Goal: Task Accomplishment & Management: Use online tool/utility

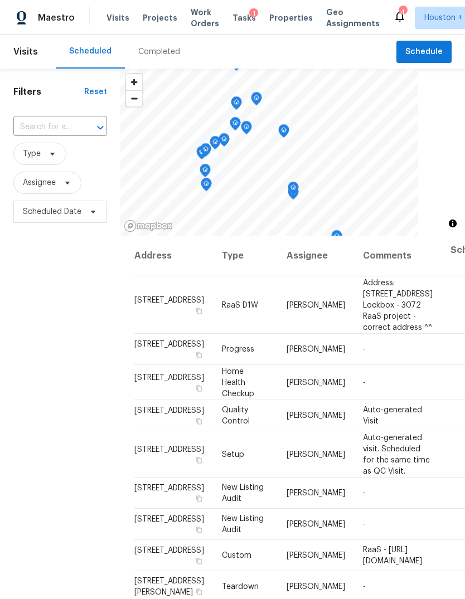
click at [143, 14] on span "Projects" at bounding box center [160, 17] width 35 height 11
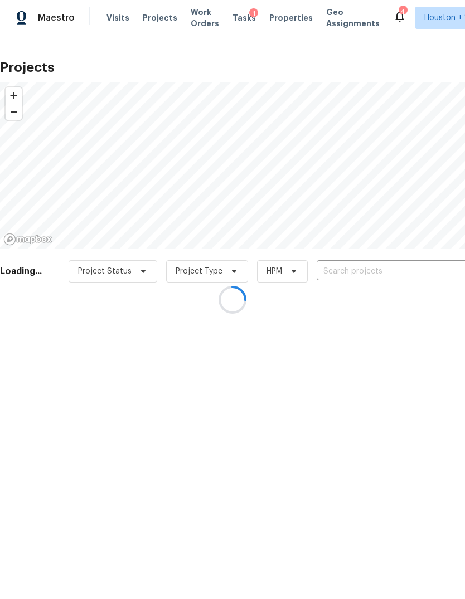
click at [440, 266] on div at bounding box center [232, 299] width 465 height 599
click at [439, 265] on div at bounding box center [232, 299] width 465 height 599
click at [439, 267] on div at bounding box center [232, 299] width 465 height 599
click at [436, 270] on div at bounding box center [232, 299] width 465 height 599
click at [440, 269] on div at bounding box center [232, 299] width 465 height 599
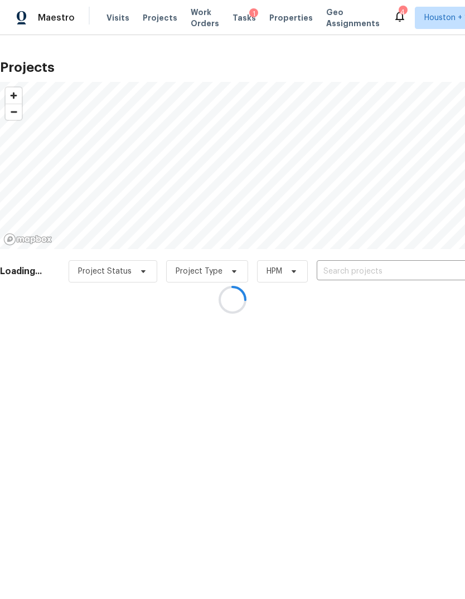
click at [446, 267] on div at bounding box center [232, 299] width 465 height 599
click at [441, 269] on div at bounding box center [232, 299] width 465 height 599
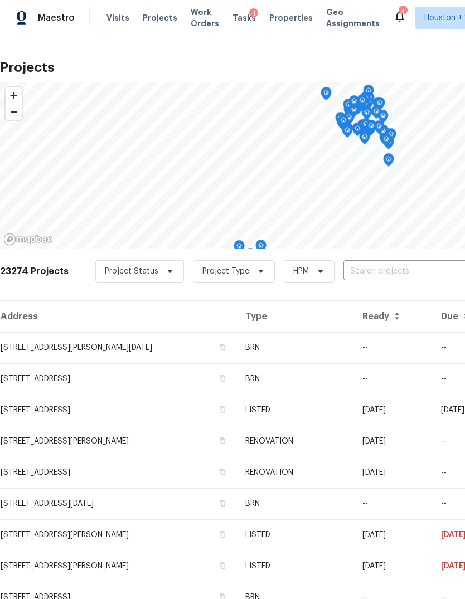
click at [444, 266] on input "text" at bounding box center [407, 271] width 128 height 17
type input "cherry hi"
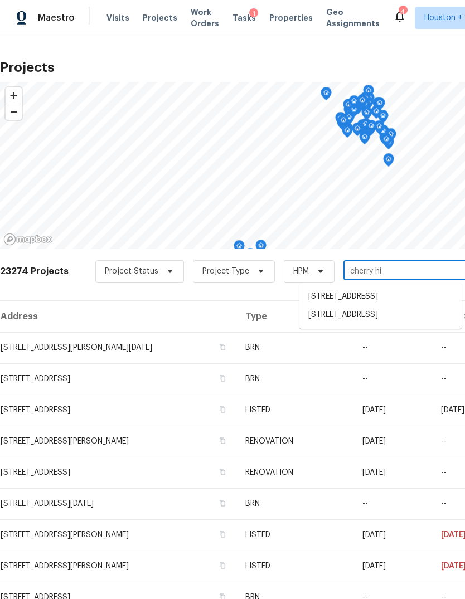
click at [425, 324] on li "[STREET_ADDRESS]" at bounding box center [380, 315] width 162 height 18
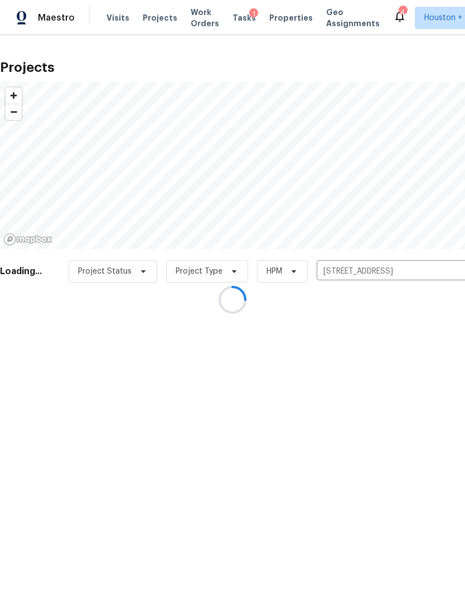
click at [32, 340] on div at bounding box center [232, 299] width 465 height 599
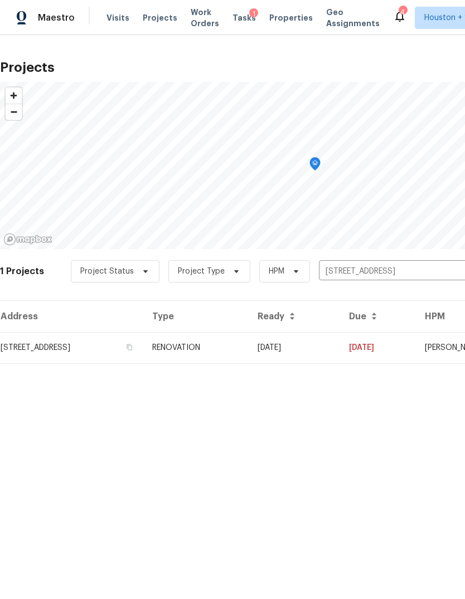
click at [30, 343] on td "[STREET_ADDRESS]" at bounding box center [71, 347] width 143 height 31
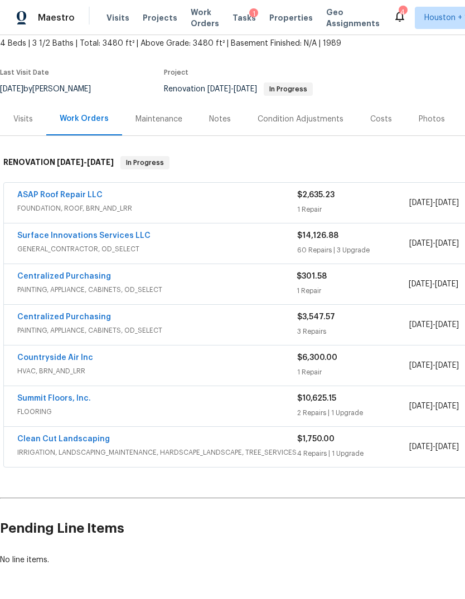
scroll to position [66, 0]
click at [24, 109] on div "Visits" at bounding box center [23, 119] width 46 height 33
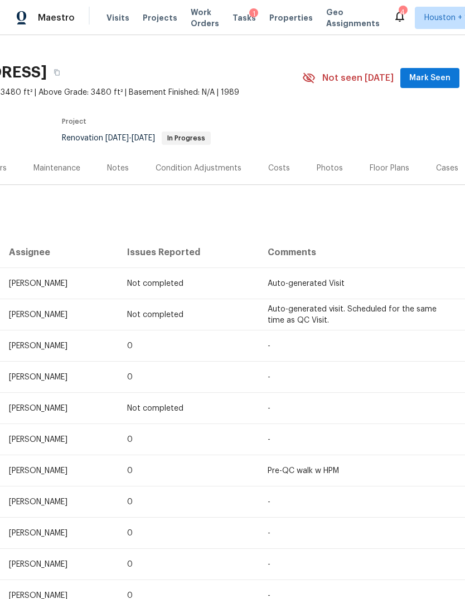
scroll to position [24, 139]
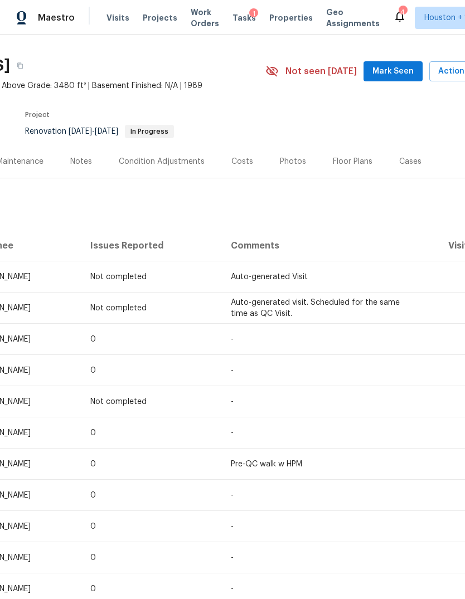
click at [451, 72] on span "Actions" at bounding box center [460, 72] width 44 height 14
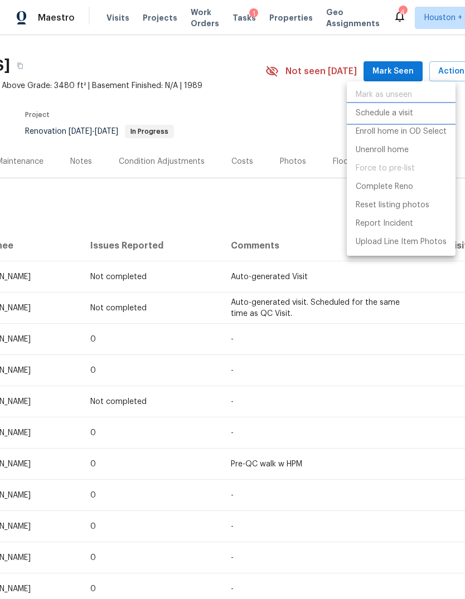
click at [402, 109] on p "Schedule a visit" at bounding box center [384, 114] width 57 height 12
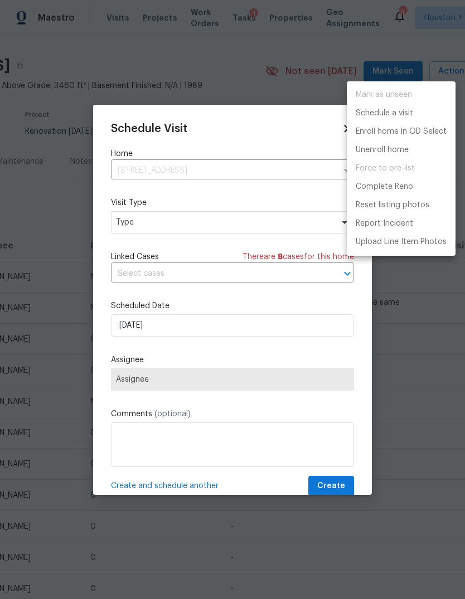
click at [298, 351] on div at bounding box center [232, 299] width 465 height 599
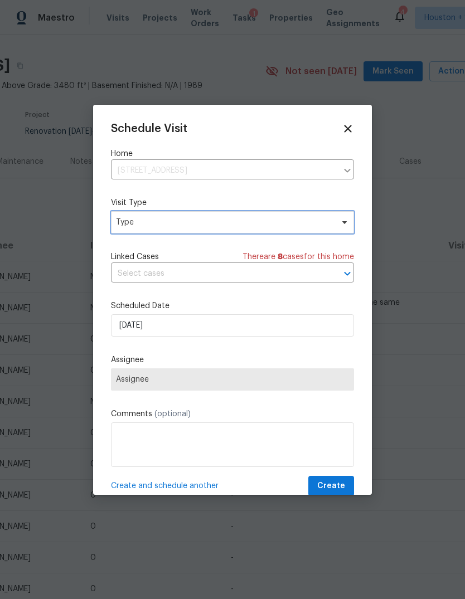
click at [298, 230] on span "Type" at bounding box center [232, 222] width 243 height 22
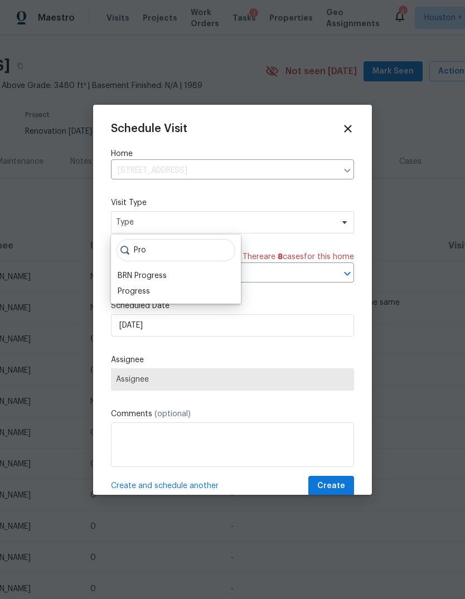
type input "Pro"
click at [133, 291] on div "Progress" at bounding box center [134, 291] width 32 height 11
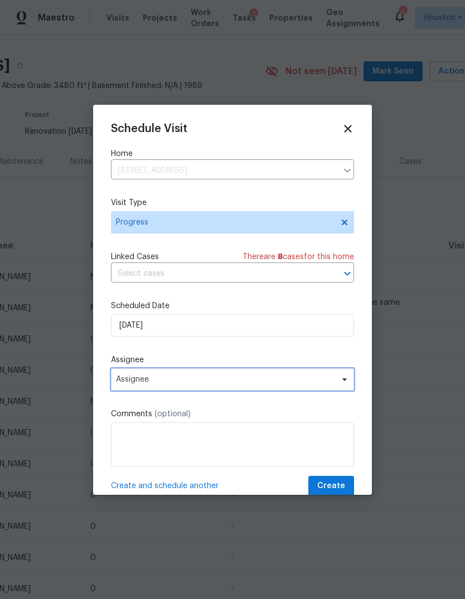
click at [138, 384] on span "Assignee" at bounding box center [225, 379] width 218 height 9
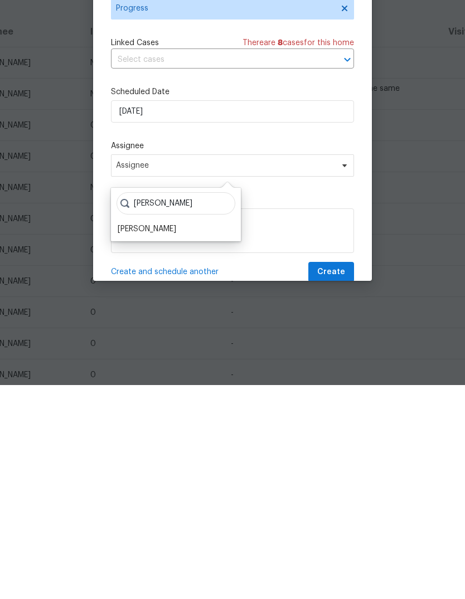
scroll to position [18, 0]
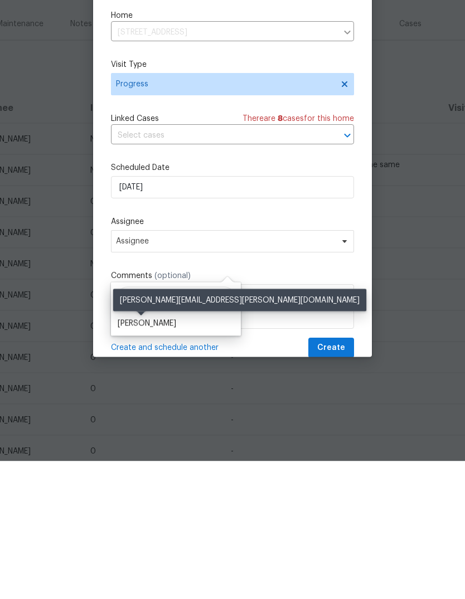
type input "[PERSON_NAME]"
click at [138, 456] on div "[PERSON_NAME]" at bounding box center [147, 461] width 59 height 11
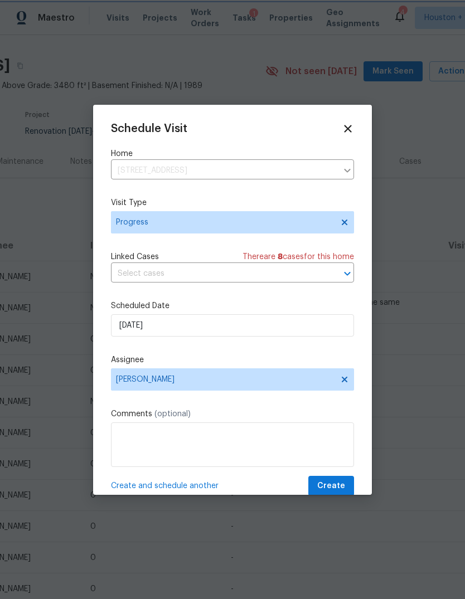
click at [349, 494] on button "Create" at bounding box center [331, 486] width 46 height 21
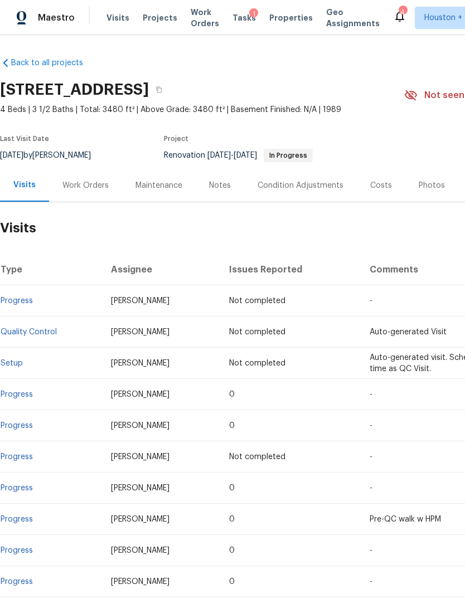
scroll to position [0, 0]
click at [38, 57] on link "Back to all projects" at bounding box center [53, 62] width 107 height 11
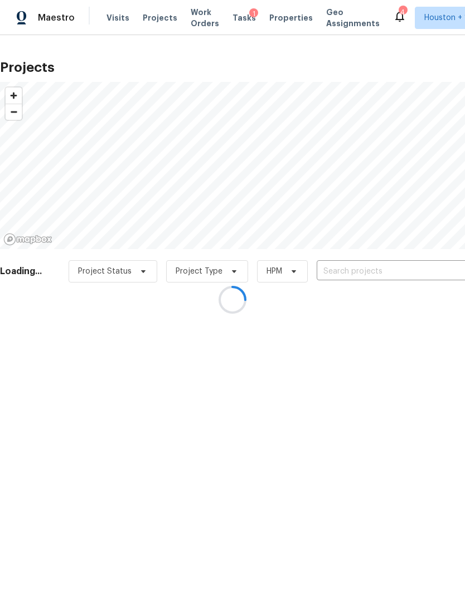
click at [431, 264] on div at bounding box center [232, 299] width 465 height 599
click at [431, 264] on input "text" at bounding box center [381, 271] width 128 height 17
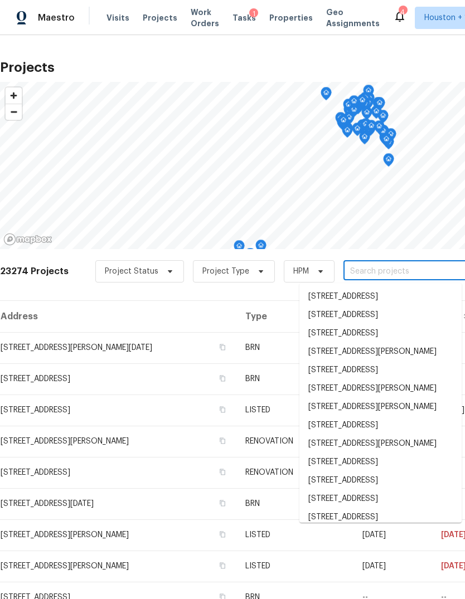
click at [432, 263] on input "text" at bounding box center [407, 271] width 128 height 17
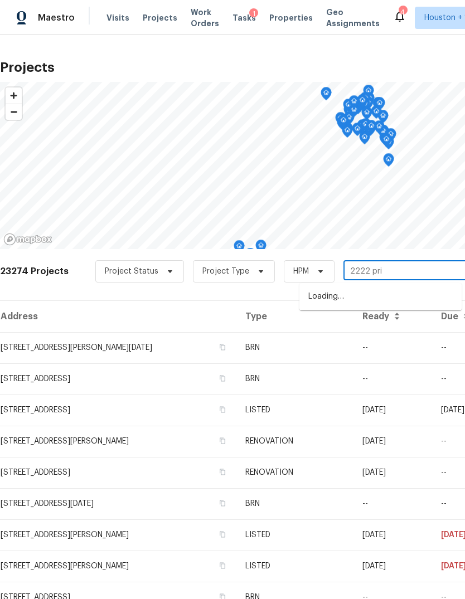
type input "2222 prin"
click at [422, 296] on li "[STREET_ADDRESS]" at bounding box center [380, 297] width 162 height 18
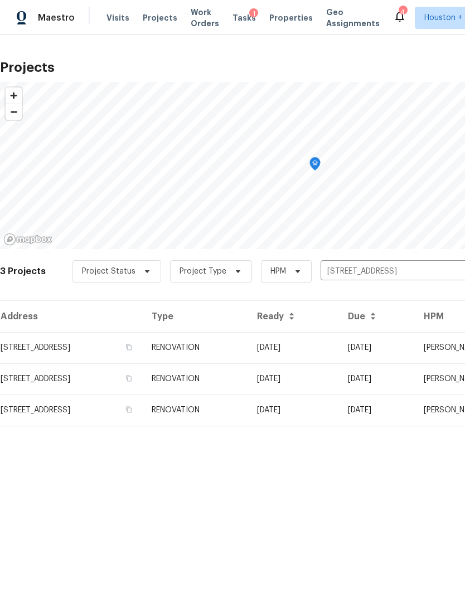
click at [43, 345] on td "[STREET_ADDRESS]" at bounding box center [71, 347] width 143 height 31
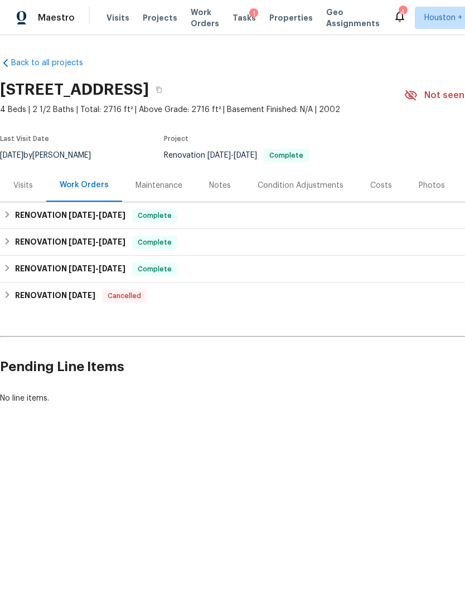
click at [213, 181] on div "Notes" at bounding box center [220, 185] width 22 height 11
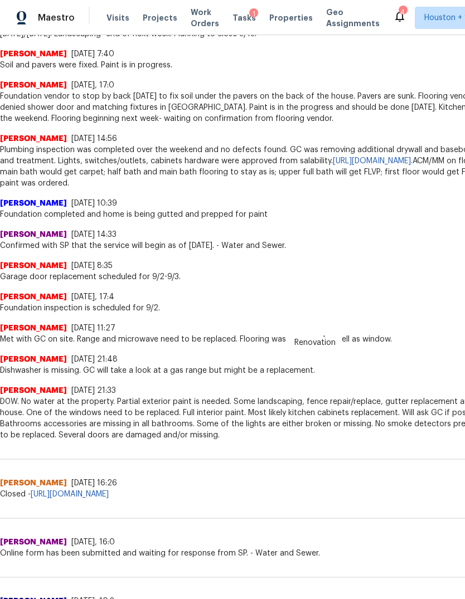
scroll to position [687, 0]
click at [8, 433] on span "D0W. No water at the property. Partial exterior paint is needed. Some landscapi…" at bounding box center [315, 418] width 630 height 45
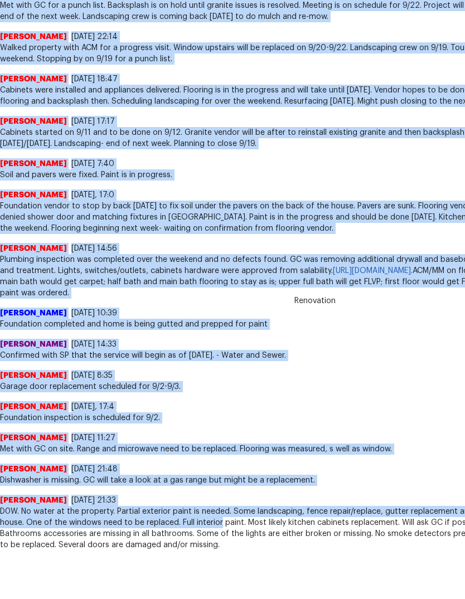
scroll to position [544, 0]
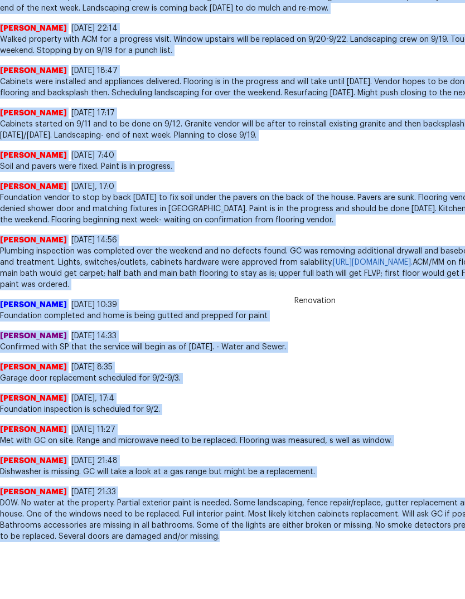
copy div "Lorem Ipsumdolorsita 2/93/39, 93:55 Consect ad elits doeius tempo. ☑️ Incidi- U…"
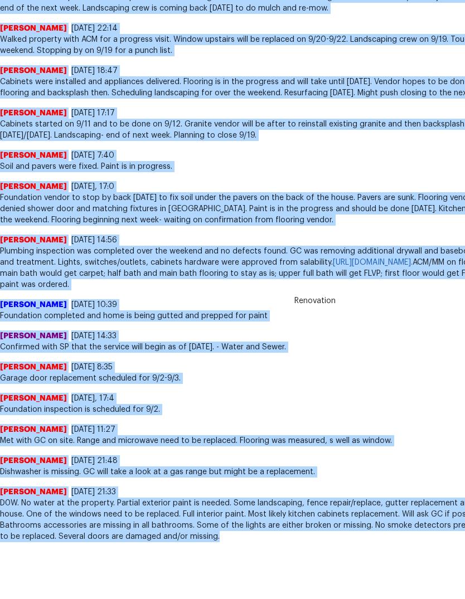
scroll to position [0, 0]
